Goal: Book appointment/travel/reservation

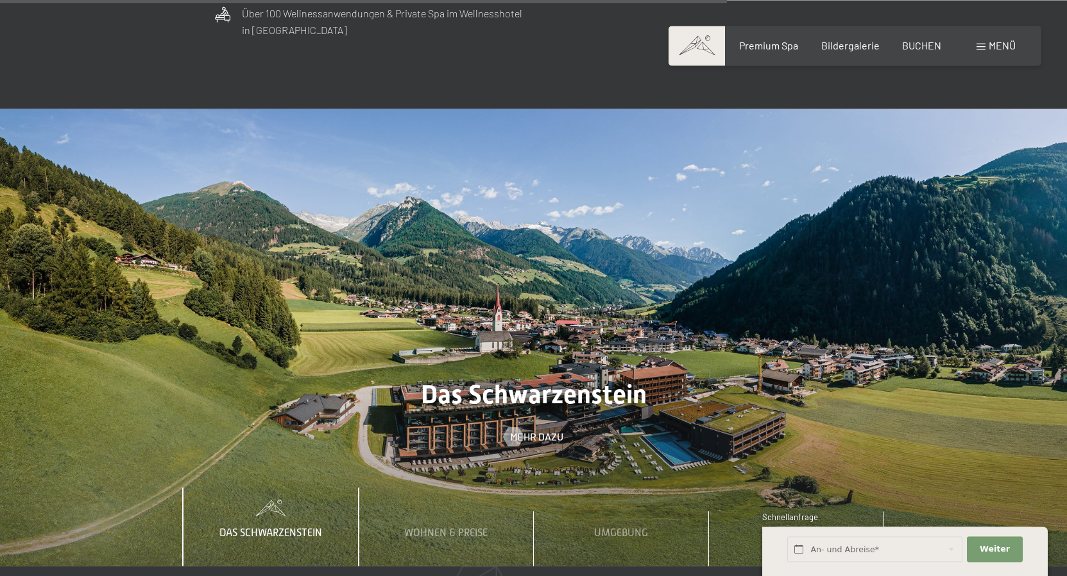
scroll to position [4125, 0]
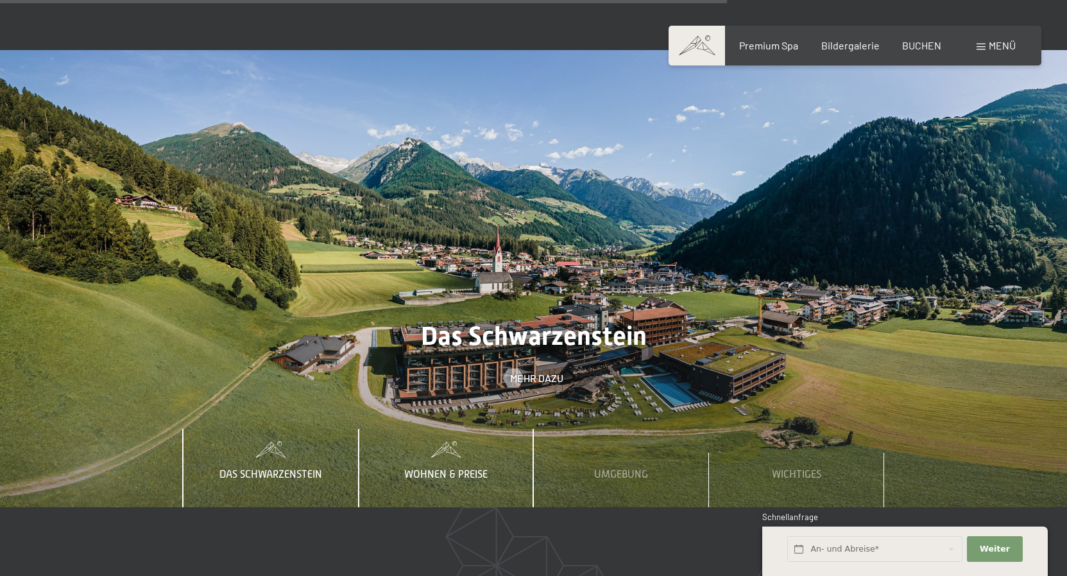
click at [447, 469] on span "Wohnen & Preise" at bounding box center [445, 475] width 83 height 12
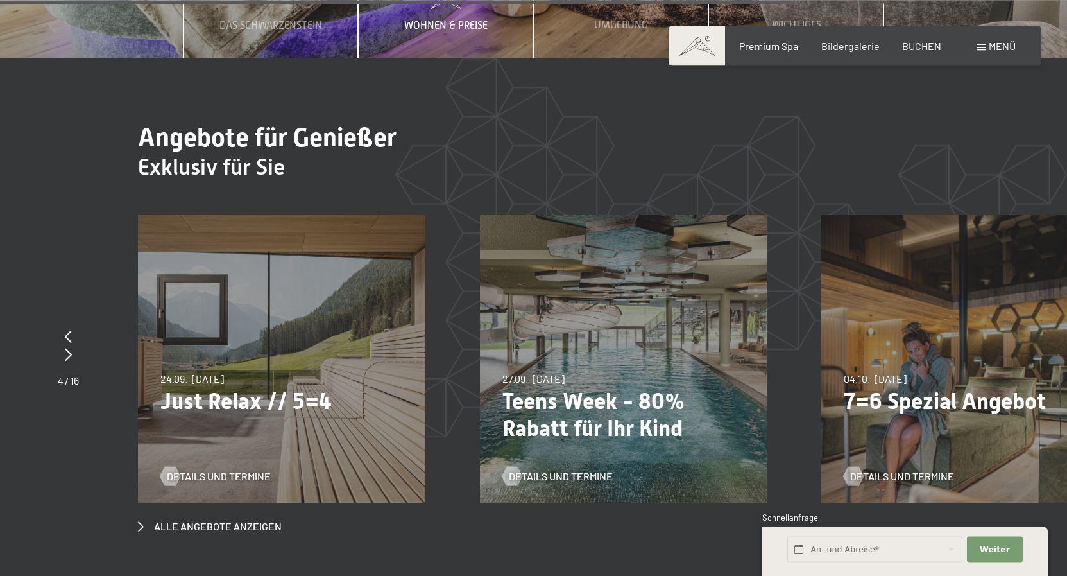
scroll to position [4583, 0]
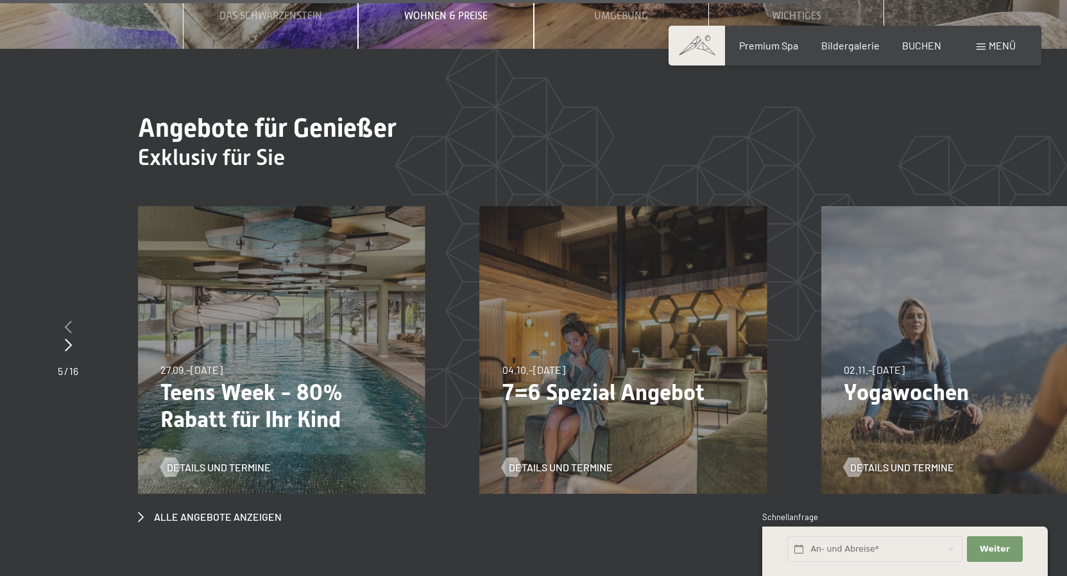
click at [67, 320] on icon at bounding box center [68, 326] width 7 height 13
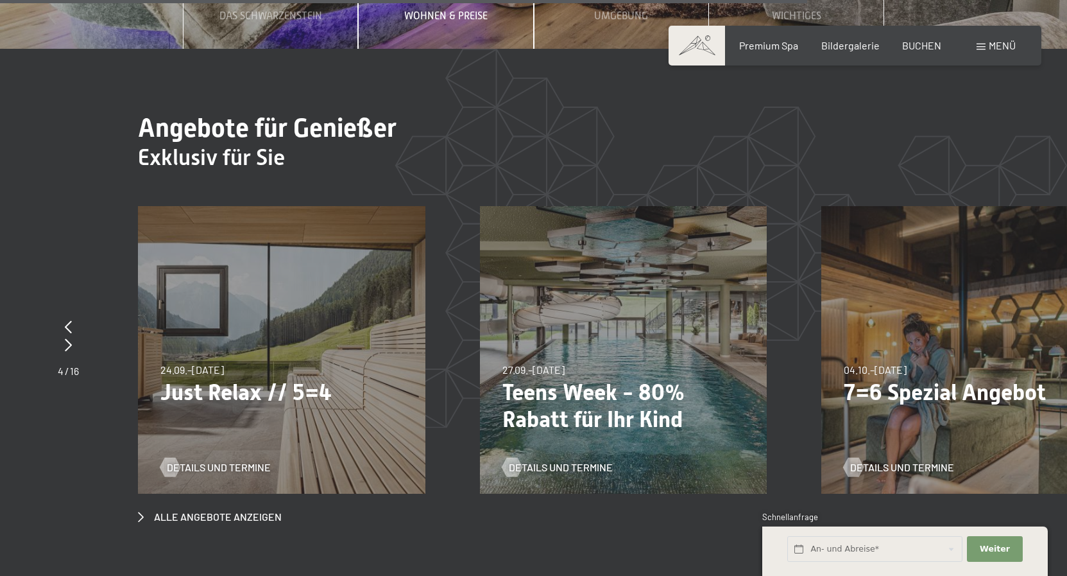
click at [992, 44] on span "Menü" at bounding box center [1002, 45] width 27 height 12
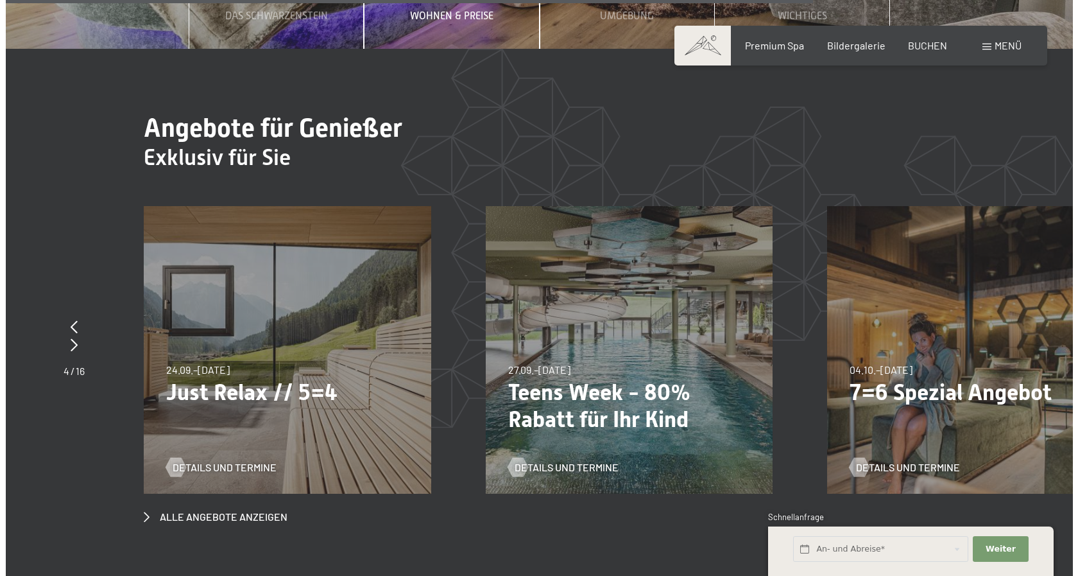
scroll to position [4606, 0]
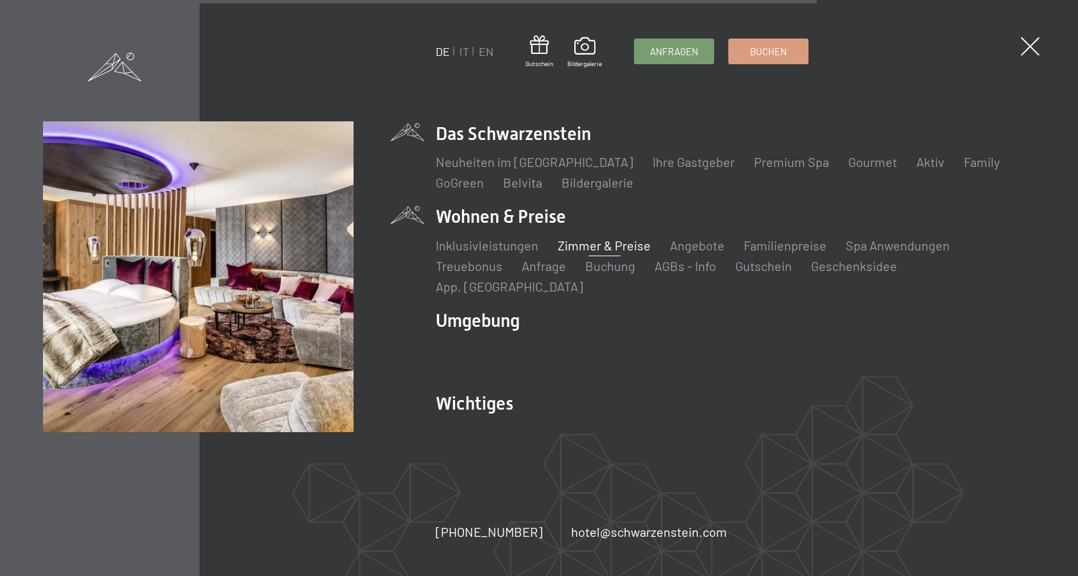
click at [605, 253] on link "Zimmer & Preise" at bounding box center [604, 245] width 93 height 15
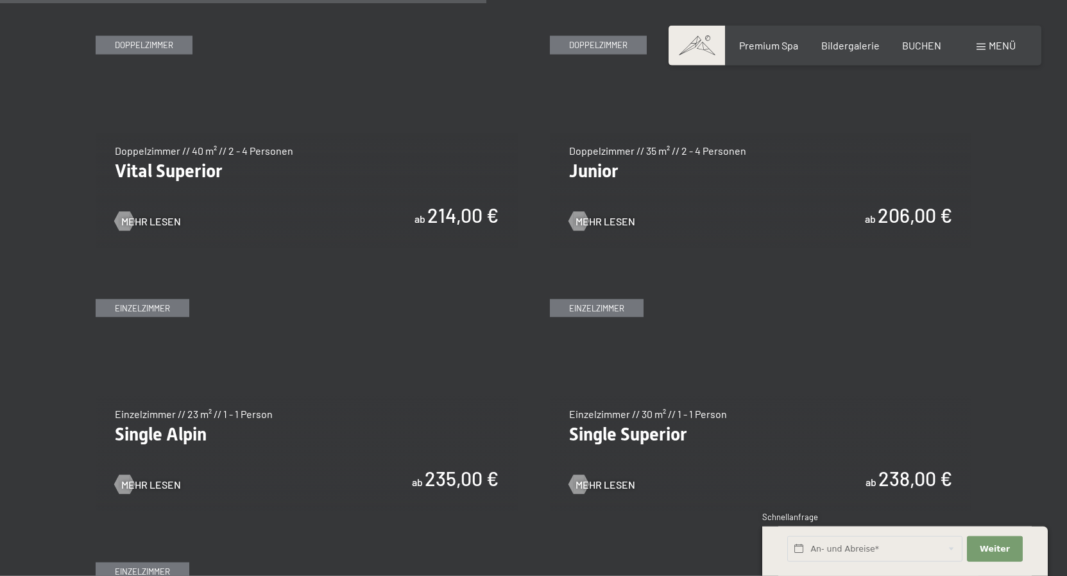
scroll to position [1899, 0]
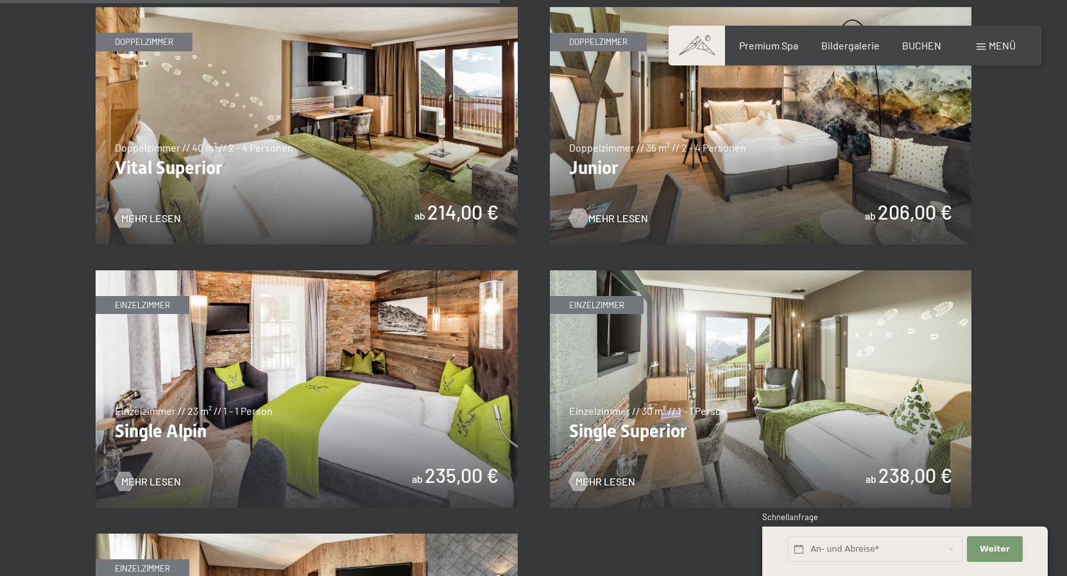
click at [609, 216] on span "Mehr Lesen" at bounding box center [619, 218] width 60 height 14
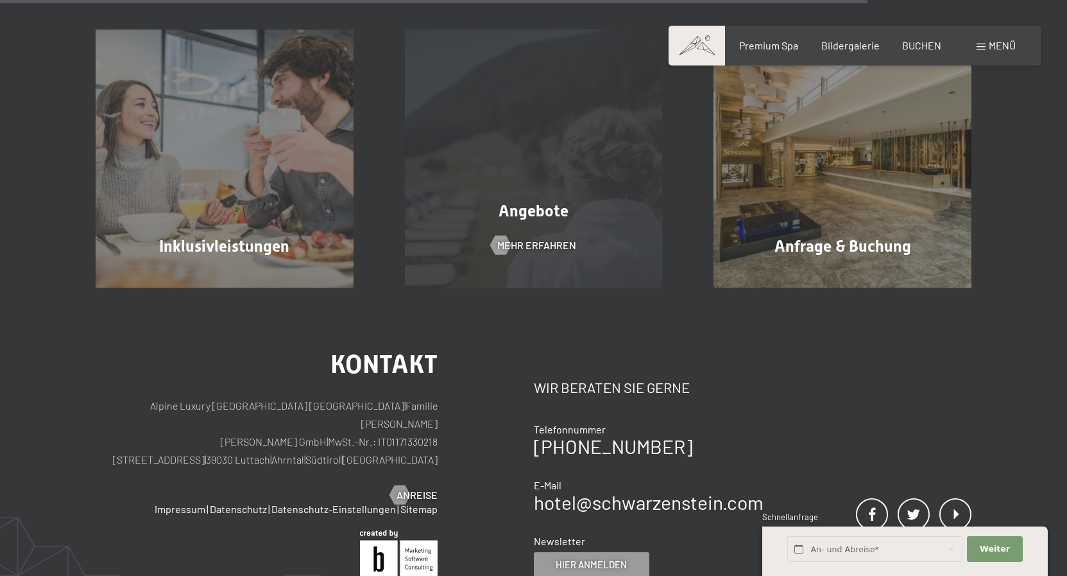
scroll to position [1440, 0]
